Goal: Task Accomplishment & Management: Manage account settings

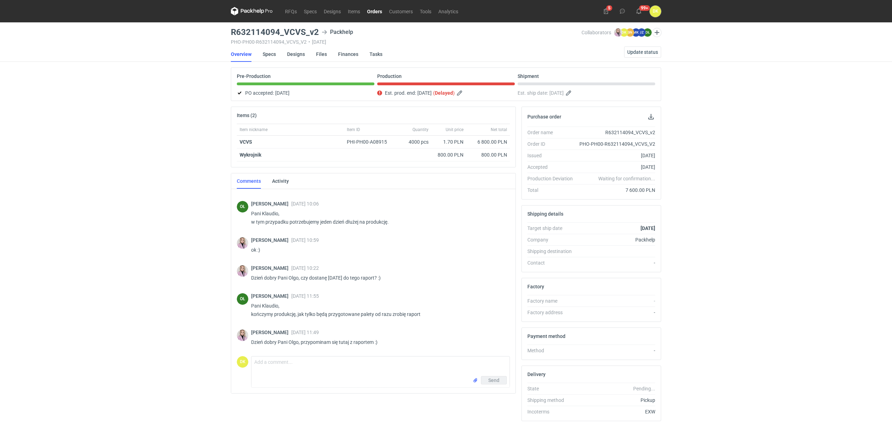
scroll to position [261, 0]
click at [320, 371] on textarea "Comment message" at bounding box center [381, 366] width 258 height 20
type textarea "Dzień dobry Pani Klaudio. Raport dziś na pewno będzie."
click at [488, 381] on button "Send" at bounding box center [494, 380] width 26 height 8
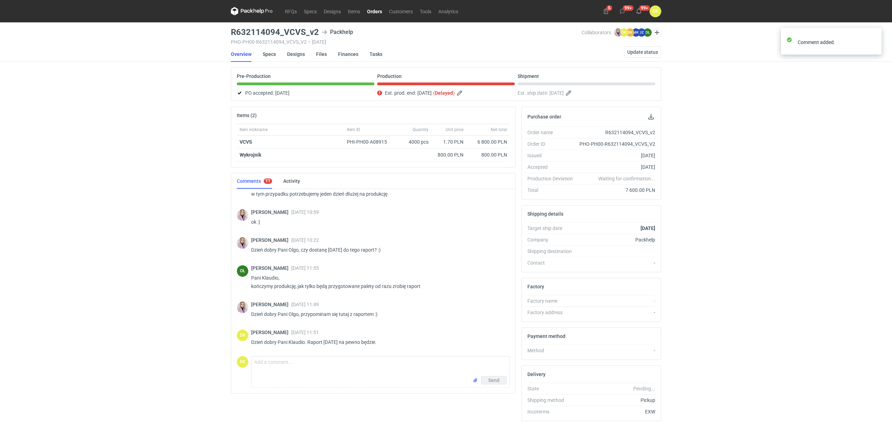
scroll to position [289, 0]
click at [373, 7] on link "Orders" at bounding box center [375, 11] width 22 height 8
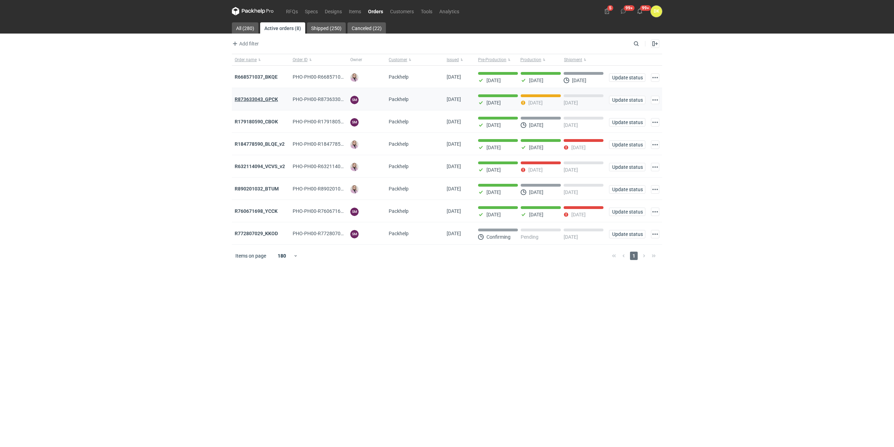
click at [270, 99] on strong "R873633043_GPCK" at bounding box center [256, 99] width 43 height 6
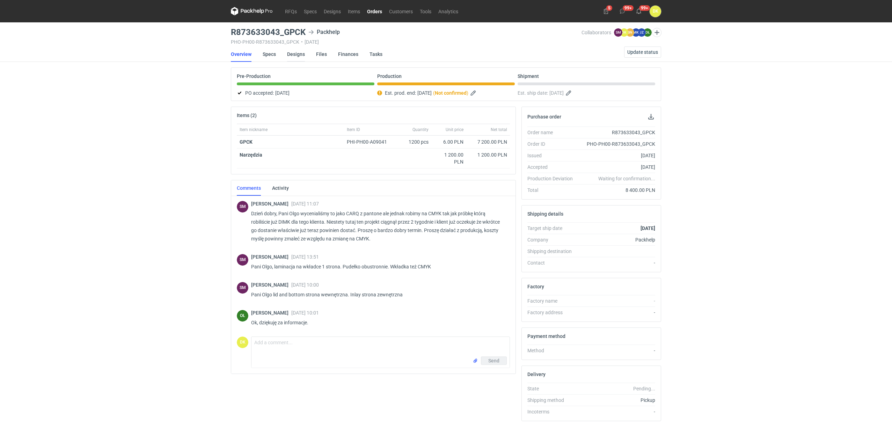
click at [296, 51] on link "Designs" at bounding box center [296, 53] width 18 height 15
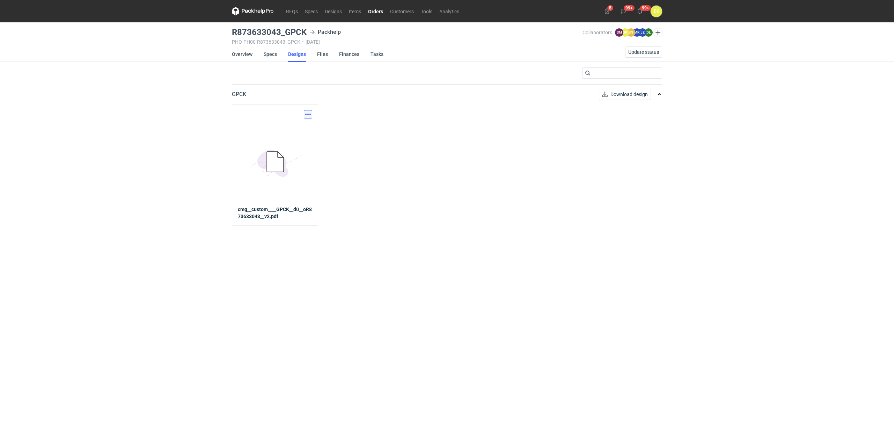
click at [310, 114] on button "button" at bounding box center [308, 114] width 8 height 8
click at [292, 128] on link "Download design part" at bounding box center [277, 129] width 64 height 11
click at [272, 55] on link "Specs" at bounding box center [270, 53] width 13 height 15
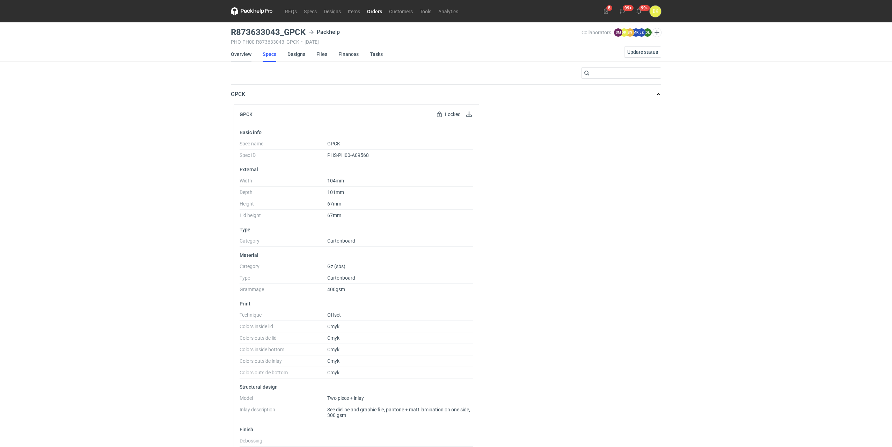
click at [247, 54] on link "Overview" at bounding box center [241, 53] width 21 height 15
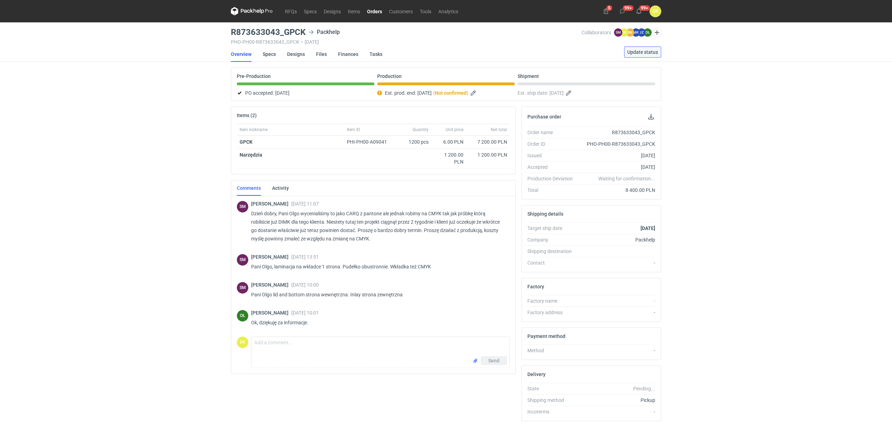
click at [649, 53] on span "Update status" at bounding box center [642, 52] width 31 height 5
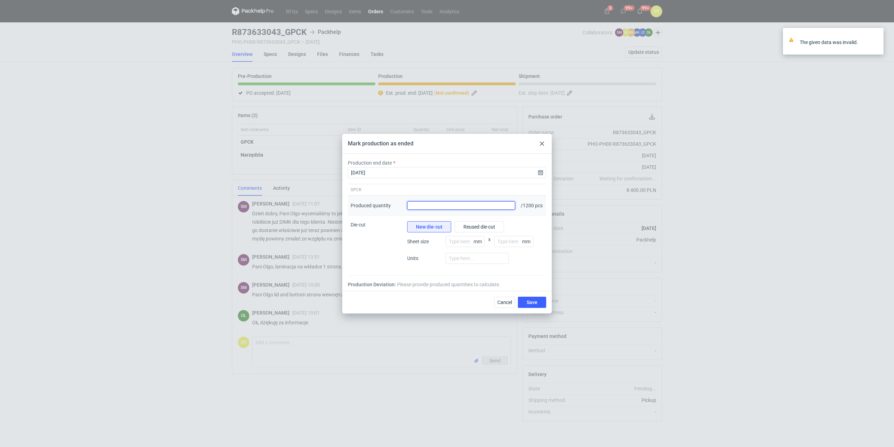
click at [431, 204] on input "Produced quantity" at bounding box center [461, 205] width 108 height 8
type input "1200"
click at [524, 302] on button "Save" at bounding box center [532, 302] width 28 height 11
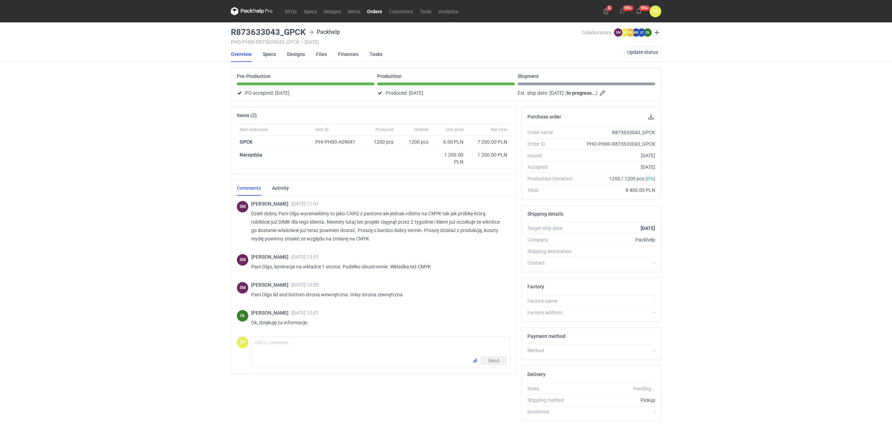
click at [373, 12] on link "Orders" at bounding box center [375, 11] width 22 height 8
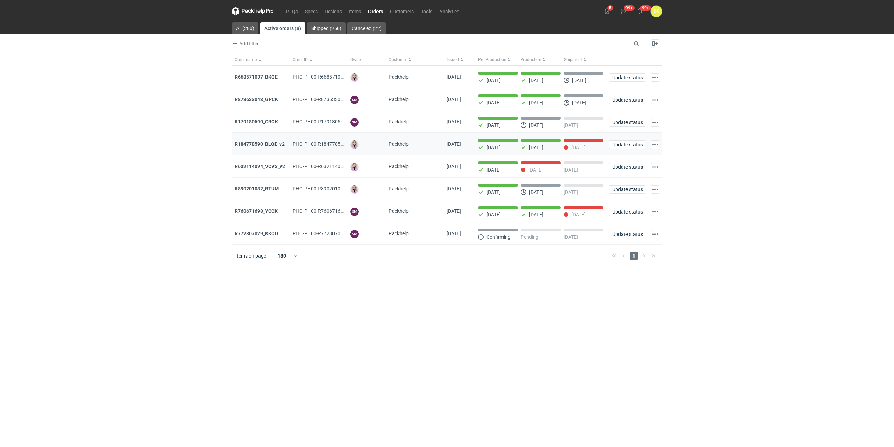
click at [273, 147] on strong "R184778590_BLQE_v2" at bounding box center [260, 144] width 50 height 6
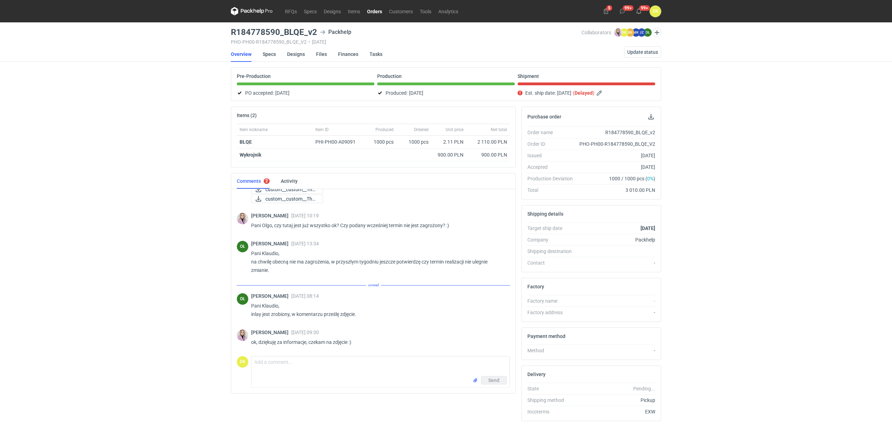
scroll to position [176, 0]
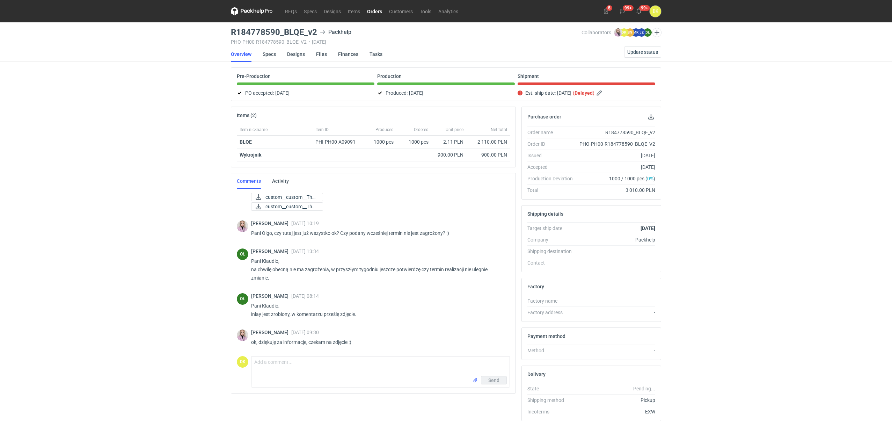
click at [374, 10] on link "Orders" at bounding box center [375, 11] width 22 height 8
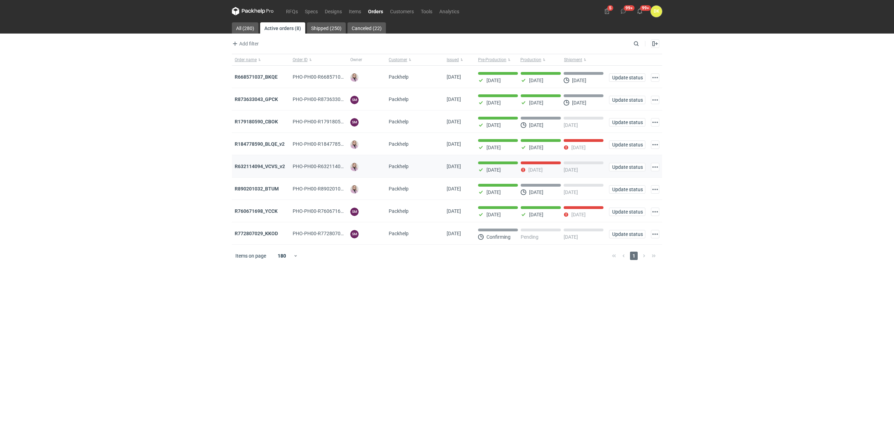
click at [260, 164] on div "R632114094_VCVS_v2" at bounding box center [261, 166] width 52 height 7
click at [281, 169] on strong "R632114094_VCVS_v2" at bounding box center [260, 166] width 50 height 6
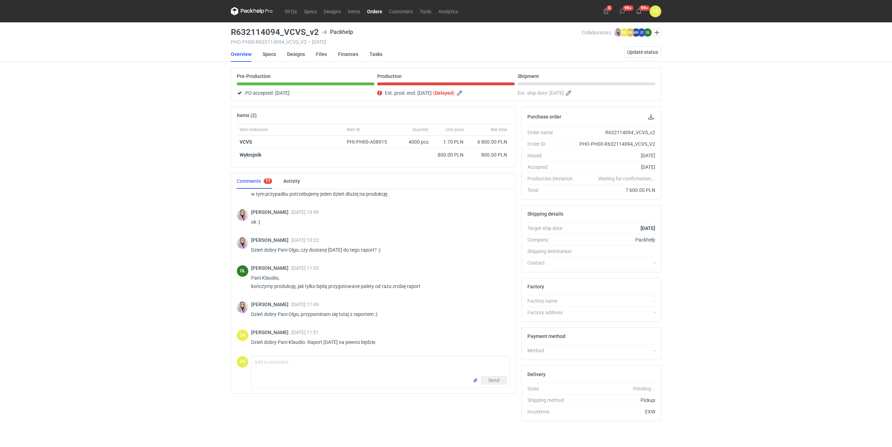
scroll to position [283, 0]
drag, startPoint x: 318, startPoint y: 32, endPoint x: 228, endPoint y: 28, distance: 89.9
click at [228, 28] on main "R632114094_VCVS_v2 Packhelp PHO-PH00-R632114094_VCVS_V2 • 18/09/2025 Collaborat…" at bounding box center [446, 235] width 436 height 427
copy h3 "R632114094_VCVS_v2"
click at [637, 50] on span "Update status" at bounding box center [642, 52] width 31 height 5
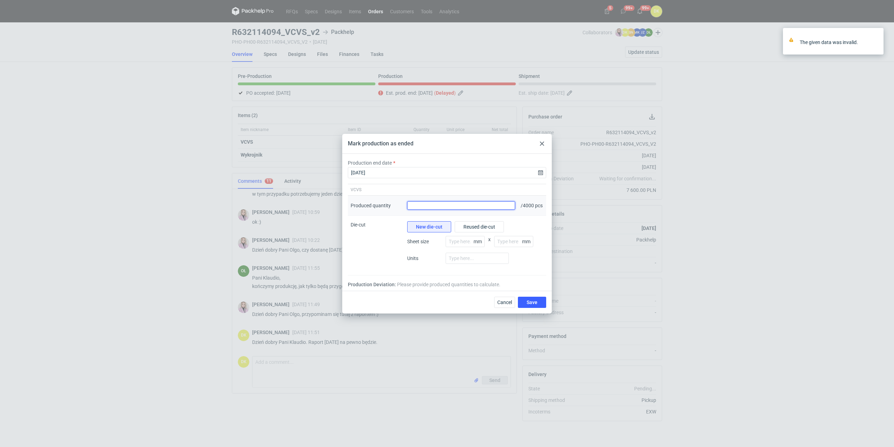
click at [455, 204] on input "Produced quantity" at bounding box center [461, 205] width 108 height 8
type input "4000"
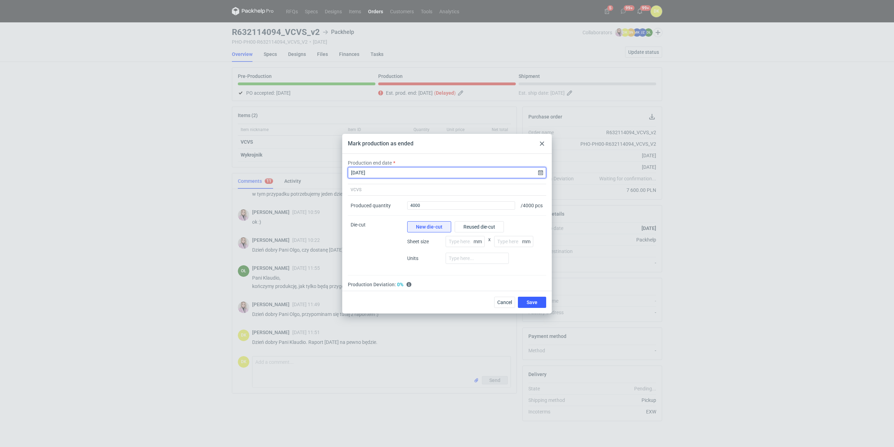
click at [429, 167] on input "2025-10-09" at bounding box center [447, 172] width 198 height 11
click at [467, 225] on span "10" at bounding box center [470, 222] width 6 height 7
type input "2025-10-10"
click at [522, 304] on button "Save" at bounding box center [532, 302] width 28 height 11
